Goal: Information Seeking & Learning: Find specific page/section

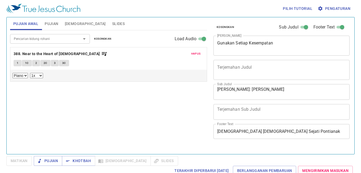
select select "1"
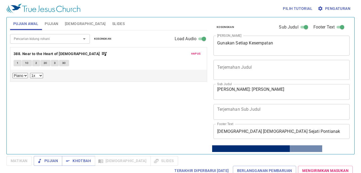
click at [69, 108] on div "Pencarian kidung rohani Pencarian kidung rohani Kosongkan Load Audio Hapus 388.…" at bounding box center [108, 89] width 197 height 119
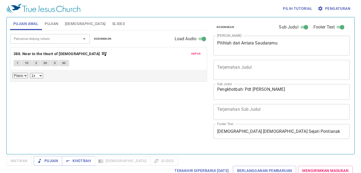
select select "1"
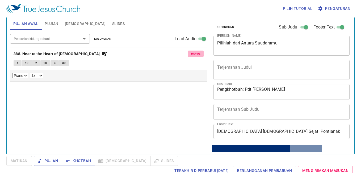
click at [199, 53] on span "Hapus" at bounding box center [196, 53] width 10 height 5
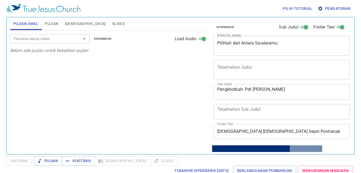
click at [55, 41] on input "Pencarian kidung rohani" at bounding box center [42, 39] width 61 height 6
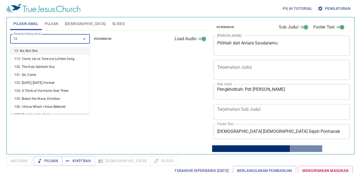
type input "131"
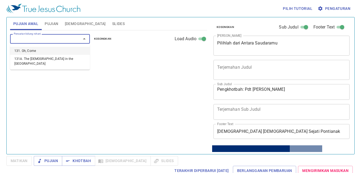
select select "1"
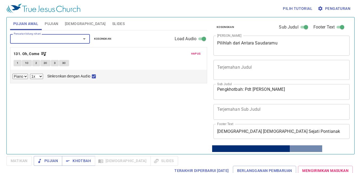
click at [55, 41] on input "Pencarian kidung rohani" at bounding box center [42, 39] width 61 height 6
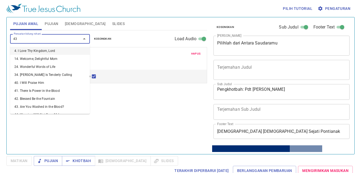
type input "432"
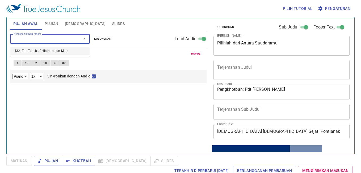
select select "1"
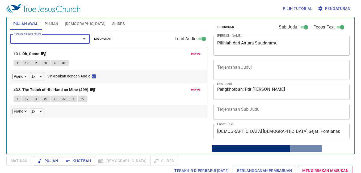
click at [191, 85] on div "Hapus 432. The Touch of His Hand on Mine (499) 1 1C 2 2C 3 3C 4 4C Piano 0.6x 0…" at bounding box center [108, 100] width 196 height 34
click at [195, 88] on span "Hapus" at bounding box center [196, 89] width 10 height 5
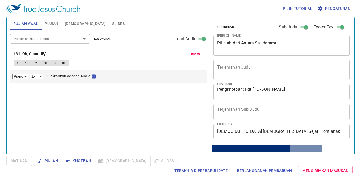
click at [194, 54] on span "Hapus" at bounding box center [196, 53] width 10 height 5
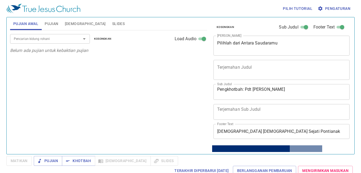
click at [34, 36] on input "Pencarian kidung rohani" at bounding box center [42, 39] width 61 height 6
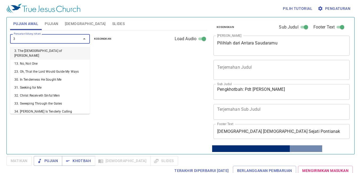
type input "30"
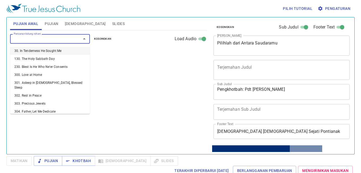
select select "1"
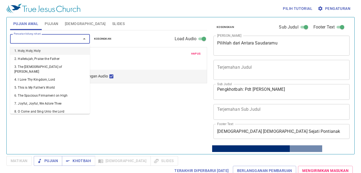
click at [34, 36] on input "Pencarian kidung rohani" at bounding box center [42, 39] width 61 height 6
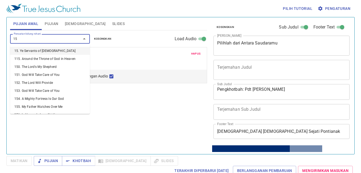
type input "159"
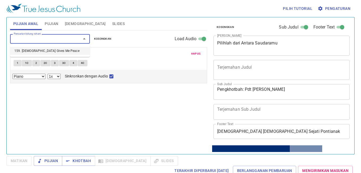
select select "1"
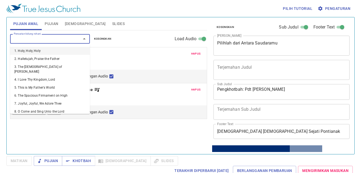
click at [34, 36] on input "Pencarian kidung rohani" at bounding box center [42, 39] width 61 height 6
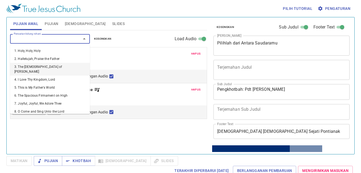
click at [199, 90] on span "Hapus" at bounding box center [196, 89] width 10 height 5
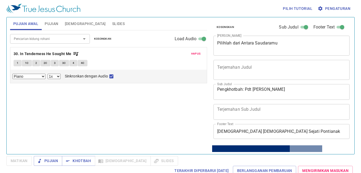
click at [20, 37] on input "Pencarian kidung rohani" at bounding box center [42, 39] width 61 height 6
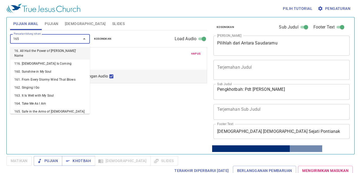
type input "165. Safe in the Arms of [DEMOGRAPHIC_DATA]"
select select "1"
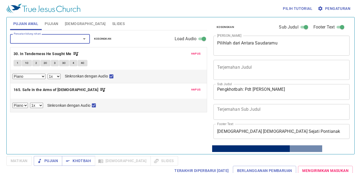
click at [20, 37] on input "Pencarian kidung rohani" at bounding box center [42, 39] width 61 height 6
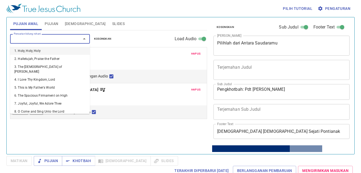
type input "1"
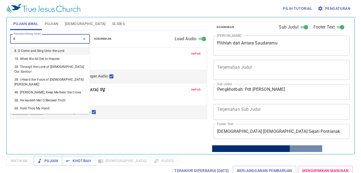
type input "89"
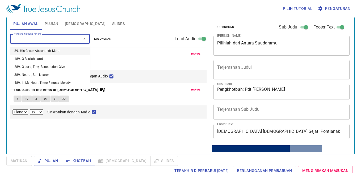
select select "1"
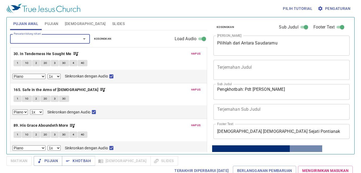
click at [45, 22] on span "Pujian" at bounding box center [52, 23] width 14 height 7
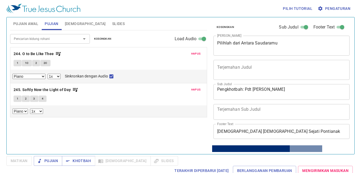
click at [194, 54] on span "Hapus" at bounding box center [196, 53] width 10 height 5
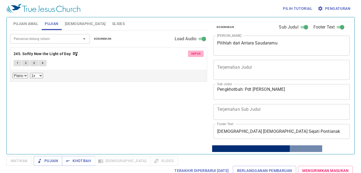
click at [194, 54] on span "Hapus" at bounding box center [196, 53] width 10 height 5
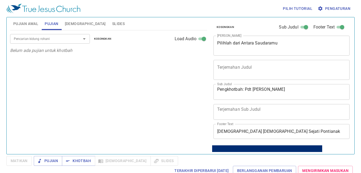
click at [39, 42] on div "Pencarian kidung rohani" at bounding box center [50, 38] width 80 height 9
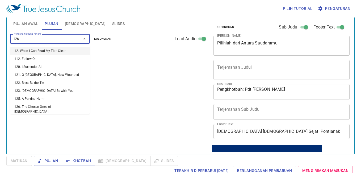
type input "126. The Chosen Ones of [DEMOGRAPHIC_DATA]"
select select "1"
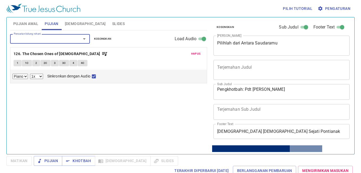
click at [39, 42] on div "Pencarian kidung rohani" at bounding box center [50, 38] width 80 height 9
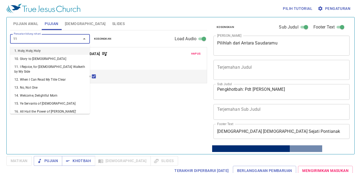
type input "119"
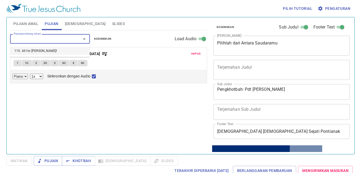
select select "1"
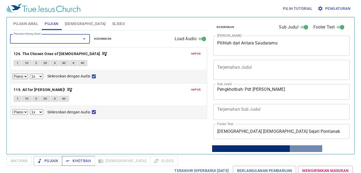
click at [78, 163] on span "Khotbah" at bounding box center [78, 160] width 25 height 7
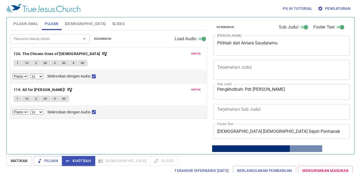
click at [22, 23] on span "Pujian Awal" at bounding box center [25, 23] width 25 height 7
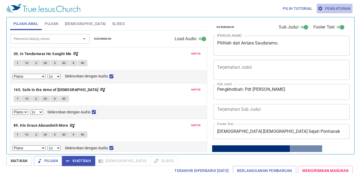
click at [339, 8] on span "Pengaturan" at bounding box center [334, 8] width 32 height 7
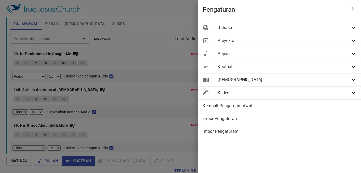
click at [336, 25] on span "Bahasa" at bounding box center [283, 27] width 133 height 6
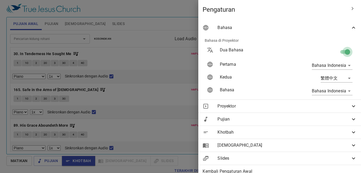
click at [340, 50] on input "checkbox" at bounding box center [347, 53] width 30 height 10
checkbox input "false"
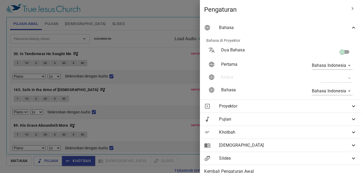
click at [182, 22] on div at bounding box center [180, 86] width 361 height 173
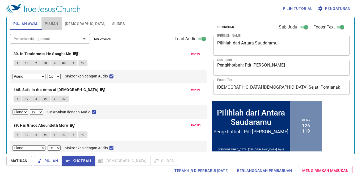
click at [49, 25] on span "Pujian" at bounding box center [52, 23] width 14 height 7
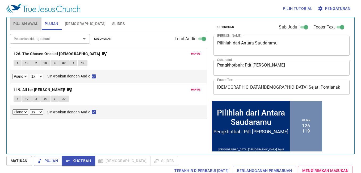
click at [33, 23] on span "Pujian Awal" at bounding box center [25, 23] width 25 height 7
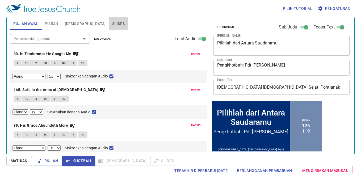
click at [109, 28] on button "Slides" at bounding box center [118, 23] width 19 height 13
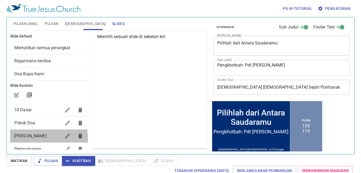
click at [31, 139] on div "[PERSON_NAME]" at bounding box center [50, 135] width 81 height 13
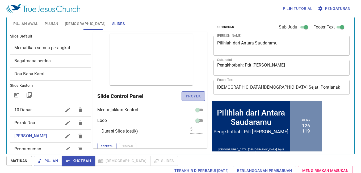
click at [191, 98] on span "Proyek" at bounding box center [193, 96] width 15 height 7
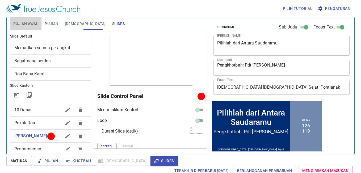
click at [30, 24] on span "Pujian Awal" at bounding box center [25, 23] width 25 height 7
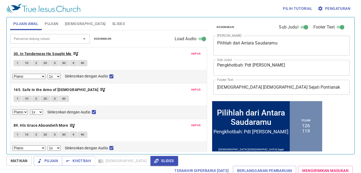
click at [44, 51] on b "30. In Tenderness He Sought Me" at bounding box center [43, 53] width 58 height 7
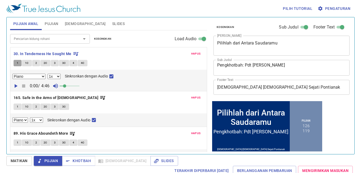
click at [17, 62] on span "1" at bounding box center [18, 63] width 2 height 5
checkbox input "false"
click at [109, 28] on button "Slides" at bounding box center [118, 23] width 19 height 13
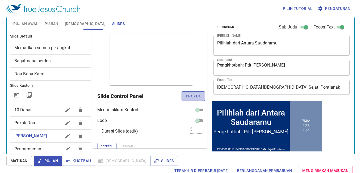
click at [194, 95] on span "Proyek" at bounding box center [193, 96] width 15 height 7
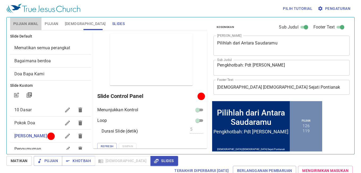
click at [32, 24] on span "Pujian Awal" at bounding box center [25, 23] width 25 height 7
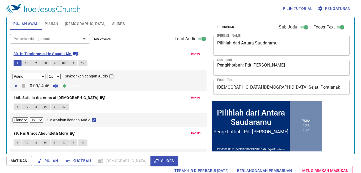
click at [39, 53] on b "30. In Tenderness He Sought Me" at bounding box center [43, 53] width 58 height 7
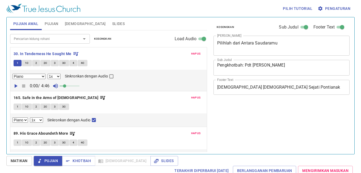
select select "1"
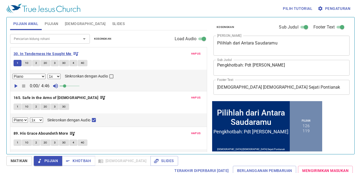
click at [69, 51] on b "30. In Tenderness He Sought Me" at bounding box center [43, 53] width 58 height 7
click at [18, 64] on span "1" at bounding box center [18, 63] width 2 height 5
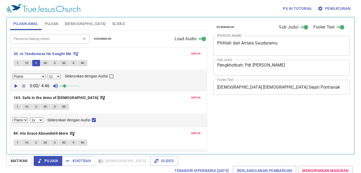
select select "1"
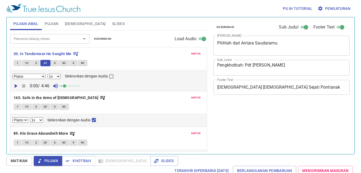
select select "1"
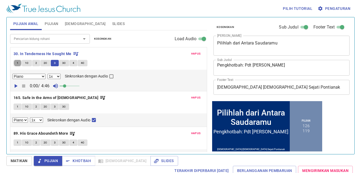
click at [65, 61] on span "3C" at bounding box center [64, 63] width 4 height 5
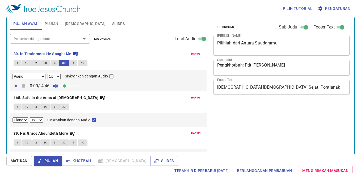
select select "1"
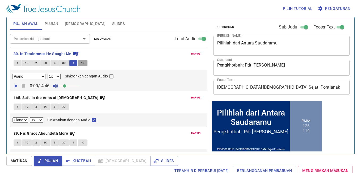
click at [82, 62] on span "4C" at bounding box center [83, 63] width 4 height 5
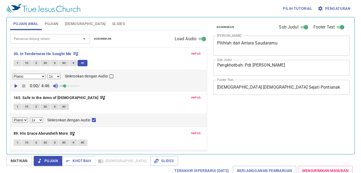
select select "1"
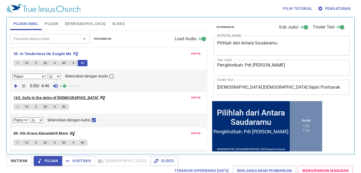
click at [62, 98] on b "165. Safe in the Arms of [DEMOGRAPHIC_DATA]" at bounding box center [56, 97] width 85 height 7
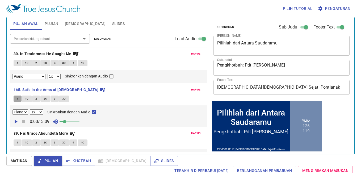
click at [16, 99] on button "1" at bounding box center [18, 98] width 8 height 6
checkbox input "false"
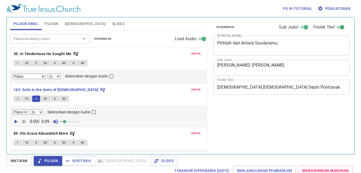
select select "1"
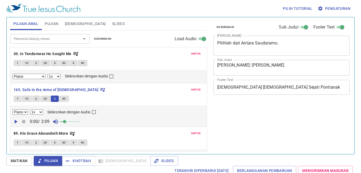
select select "1"
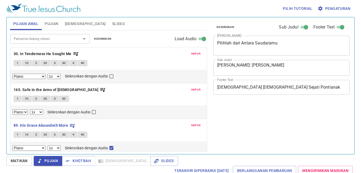
select select "1"
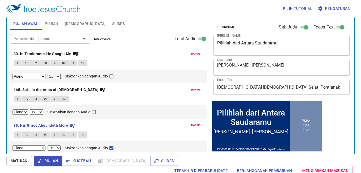
click at [119, 137] on div "1 1C 2 2C 3 3C 4 4C" at bounding box center [109, 135] width 190 height 8
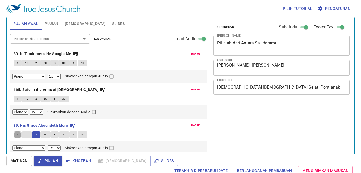
select select "1"
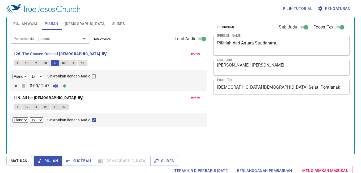
select select "1"
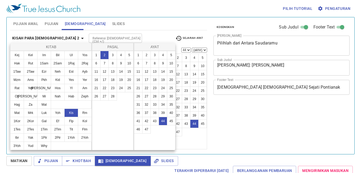
select select "44"
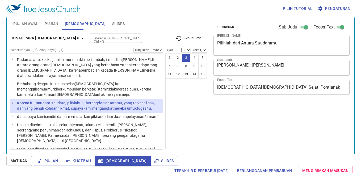
select select "3"
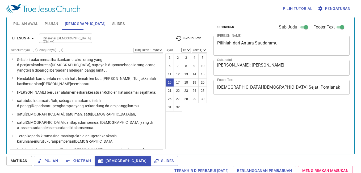
select select "16"
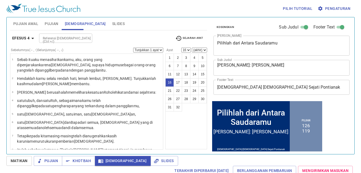
click at [184, 126] on div "1 2 3 4 5 6 7 8 9 10 11 12 13 14 15 16 17 18 19 20 21 22 23 24 25 26 27 28 29 3…" at bounding box center [186, 101] width 42 height 96
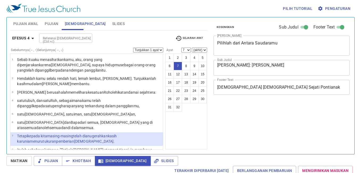
select select "7"
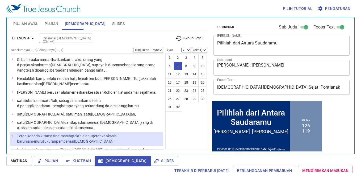
scroll to position [23, 0]
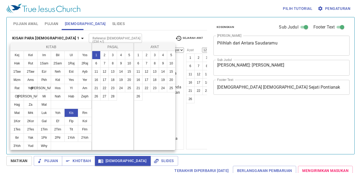
select select "12"
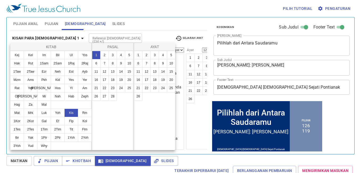
click at [195, 118] on div at bounding box center [180, 86] width 361 height 173
click at [139, 30] on div "Kitab Kej Kel Im Bil Ul Yos Hak Rut 1Sam 2Sam 1Raj 2Raj 1Taw 2Taw Ezr Neh Est A…" at bounding box center [180, 86] width 361 height 173
click at [55, 37] on div "Kitab Kej Kel Im Bil Ul Yos Hak Rut 1Sam 2Sam 1Raj 2Raj 1Taw 2Taw Ezr Neh Est A…" at bounding box center [180, 86] width 361 height 173
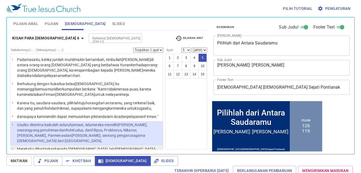
click at [67, 146] on p "Mereka itu dihadapkan kepada [DEMOGRAPHIC_DATA] , lalu [DEMOGRAPHIC_DATA] itupu…" at bounding box center [89, 151] width 144 height 11
click at [110, 121] on li "5 Usul itu diterima baik oleh seluruh jemaat , lalu mereka memilih [PERSON_NAME…" at bounding box center [86, 133] width 152 height 24
click at [109, 147] on wg2532 "[DEMOGRAPHIC_DATA]-[DEMOGRAPHIC_DATA] itupun berdoa dan meletakkan tangan di at…" at bounding box center [86, 152] width 139 height 10
click at [110, 147] on wg2532 "[DEMOGRAPHIC_DATA]-[DEMOGRAPHIC_DATA] itupun berdoa dan meletakkan tangan di at…" at bounding box center [86, 152] width 139 height 10
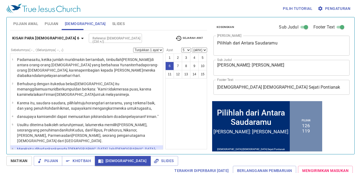
click at [110, 147] on wg2532 "[DEMOGRAPHIC_DATA]-[DEMOGRAPHIC_DATA] itupun berdoa dan meletakkan tangan di at…" at bounding box center [86, 152] width 139 height 10
select select "6"
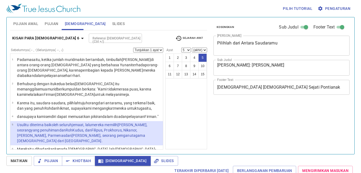
select select "5"
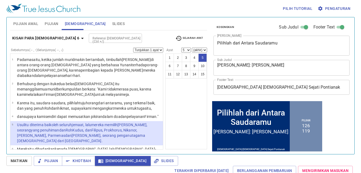
scroll to position [27, 0]
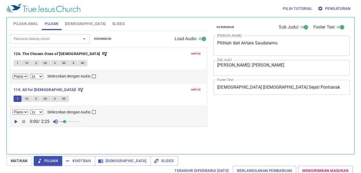
select select "1"
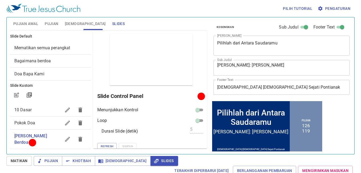
scroll to position [11, 0]
